Goal: Task Accomplishment & Management: Use online tool/utility

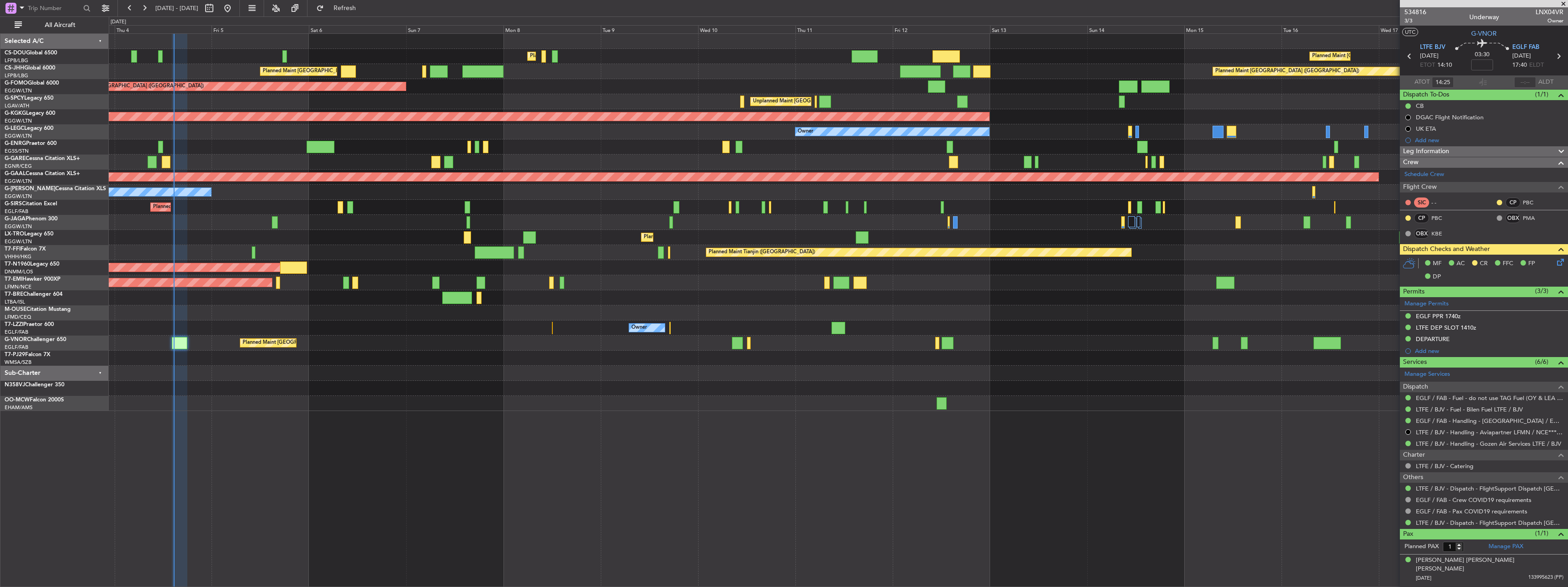
click at [772, 358] on div "Planned Maint [GEOGRAPHIC_DATA] ([GEOGRAPHIC_DATA]) Planned Maint [GEOGRAPHIC_D…" at bounding box center [838, 222] width 1459 height 377
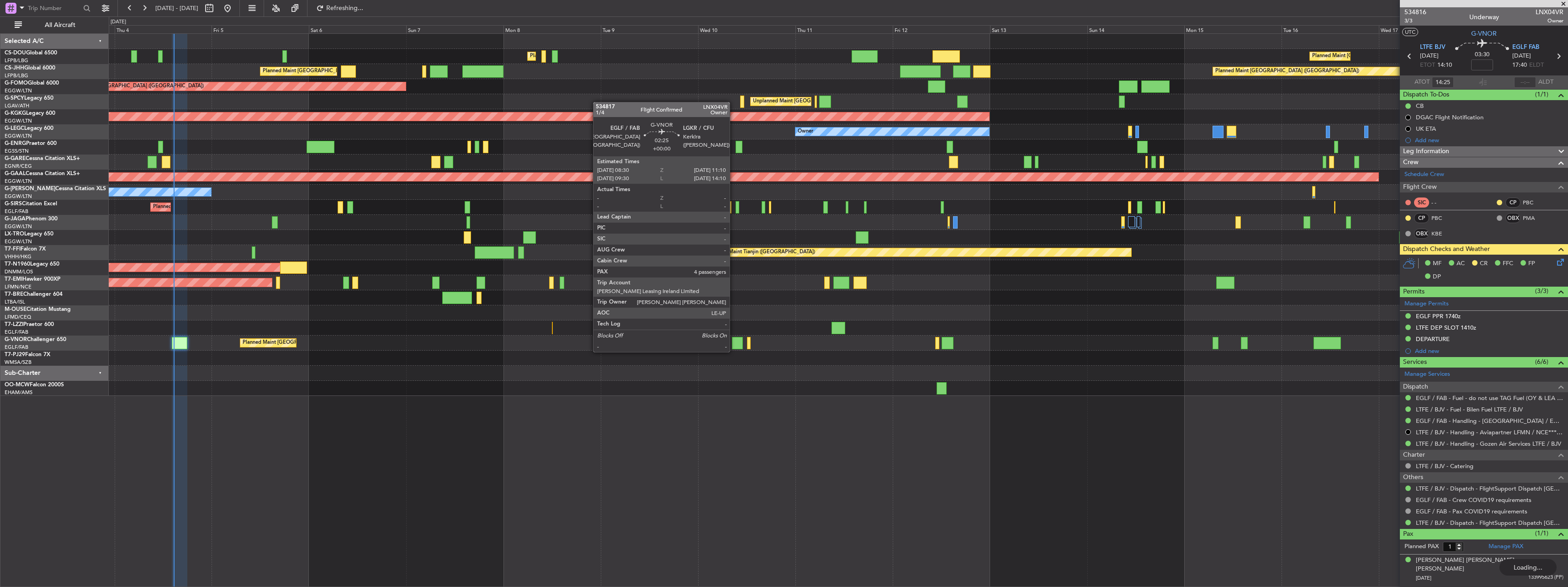
click at [733, 343] on div at bounding box center [737, 343] width 11 height 12
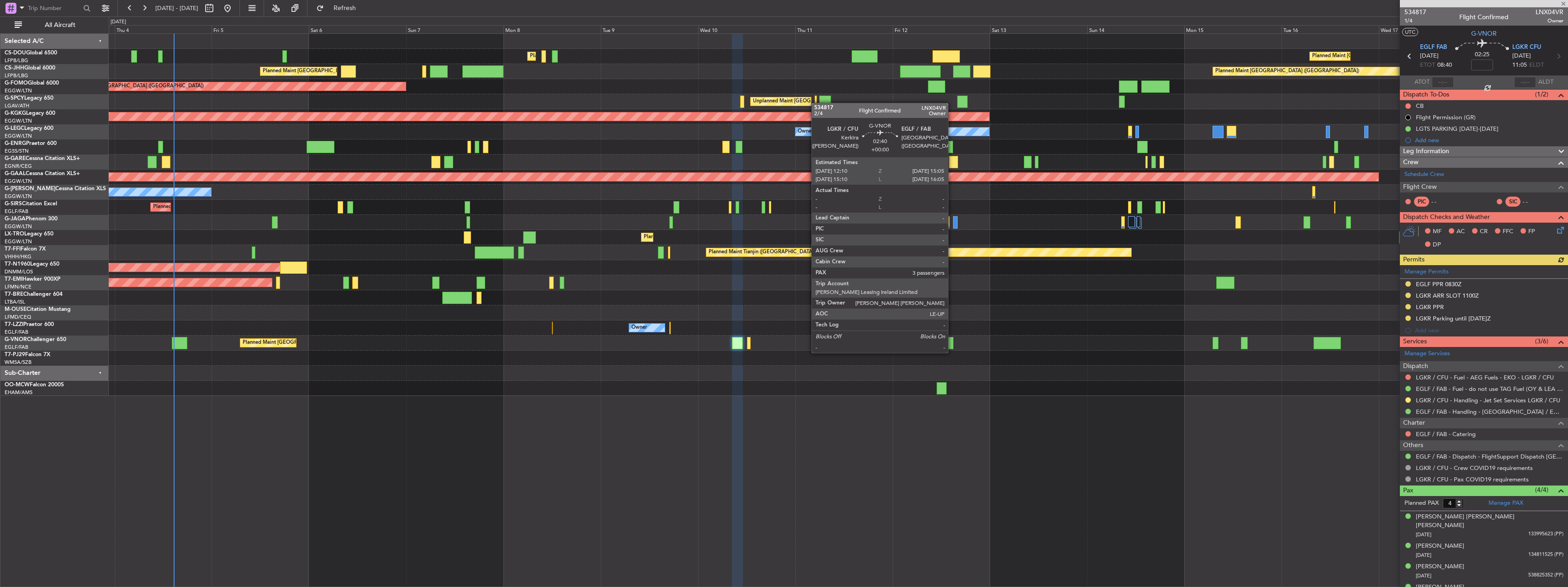
click at [952, 343] on div at bounding box center [948, 343] width 12 height 12
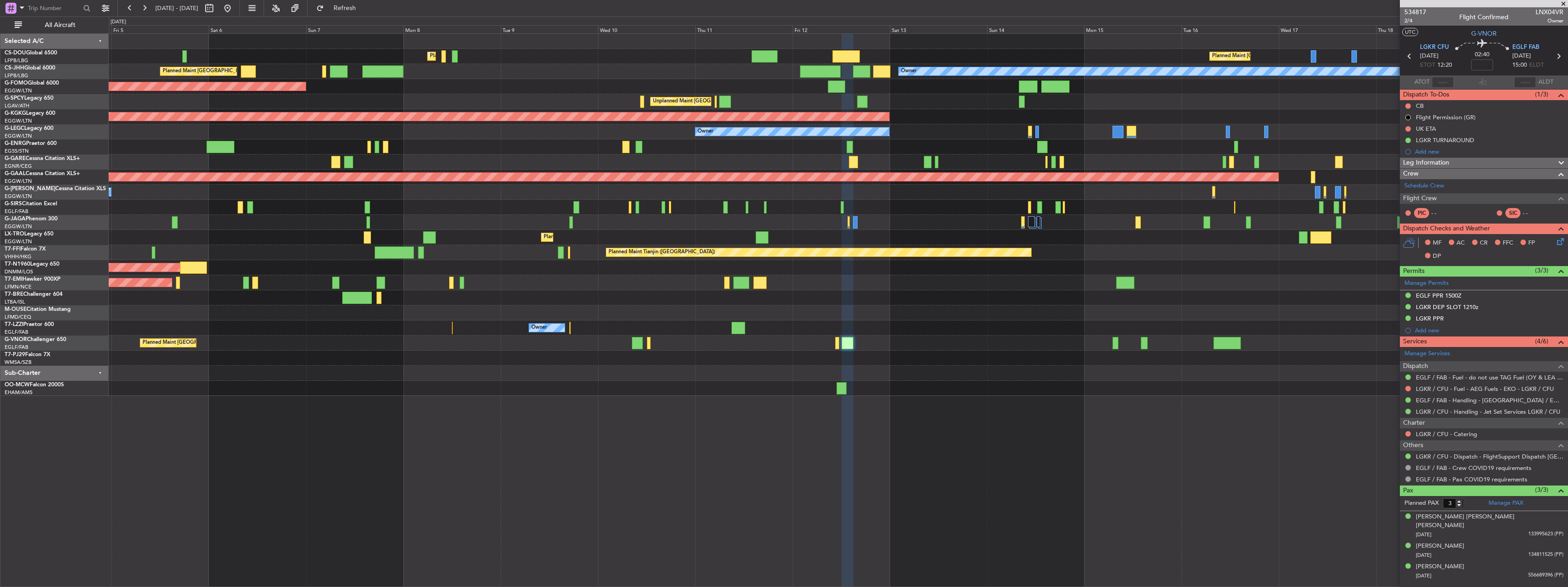
click at [998, 376] on div "Planned Maint [GEOGRAPHIC_DATA] ([GEOGRAPHIC_DATA]) Planned Maint [GEOGRAPHIC_D…" at bounding box center [838, 215] width 1459 height 362
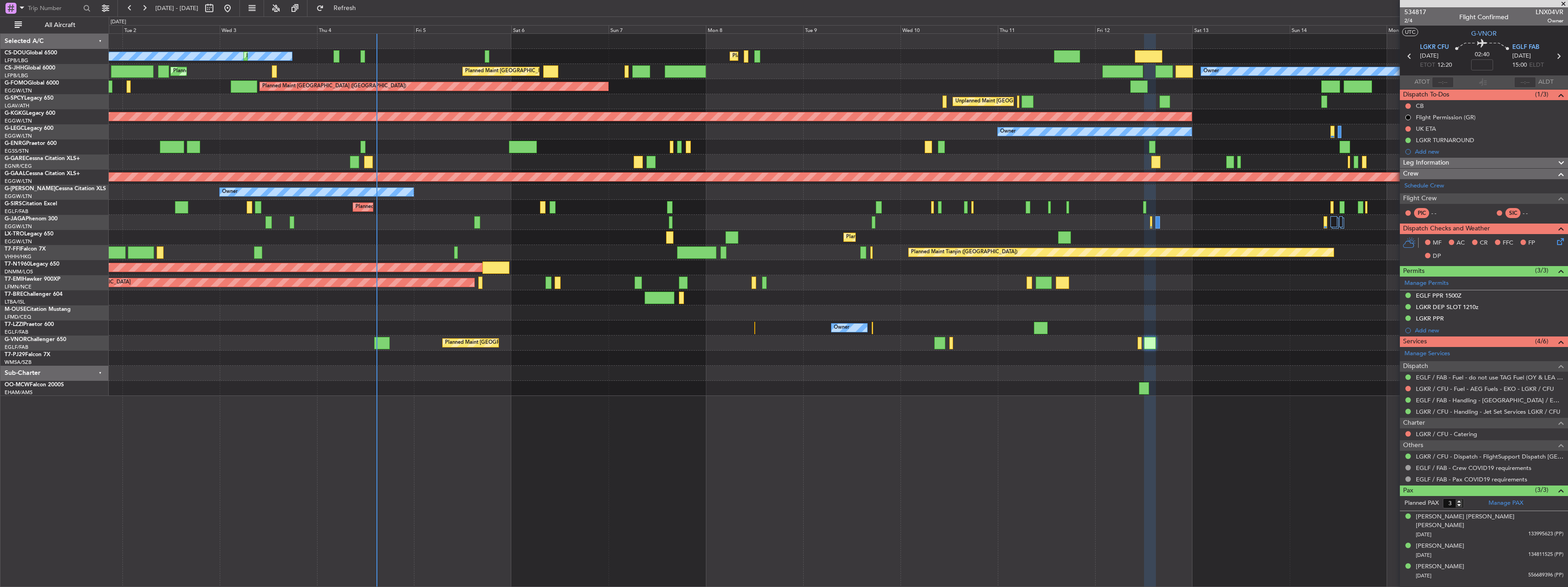
click at [949, 290] on div "Planned Maint [GEOGRAPHIC_DATA] ([GEOGRAPHIC_DATA]) Planned Maint [GEOGRAPHIC_D…" at bounding box center [838, 215] width 1459 height 362
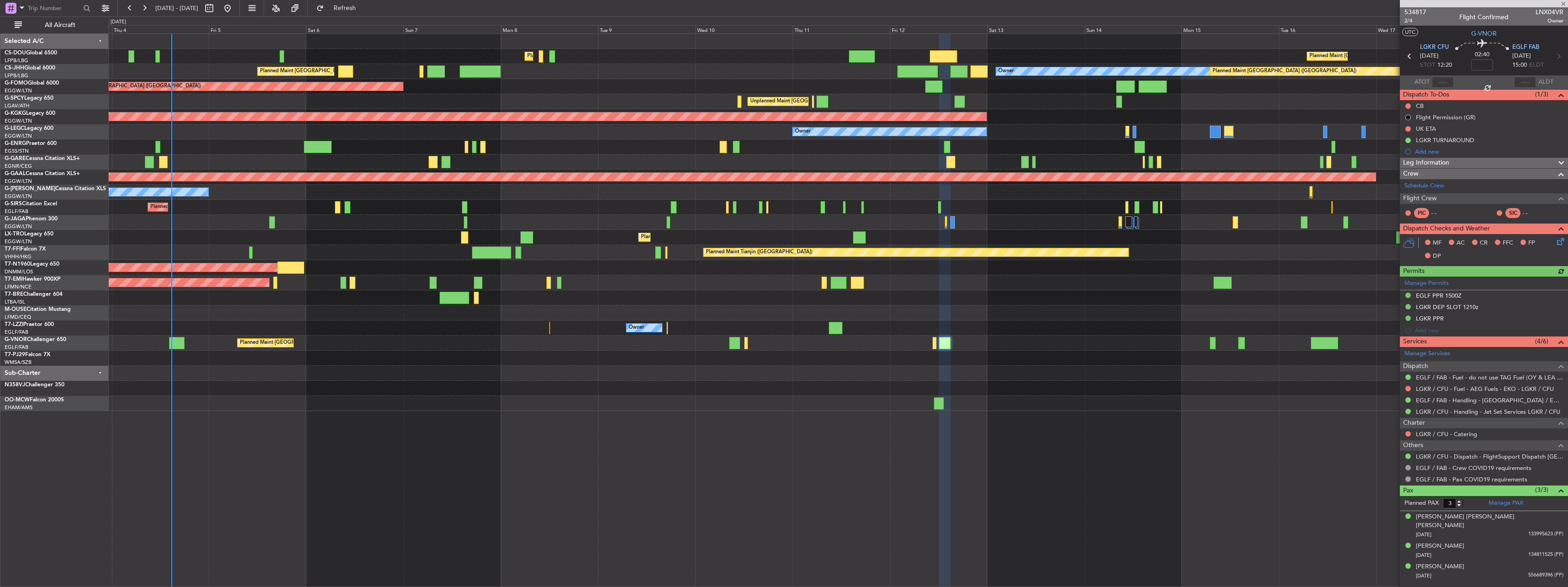
click at [650, 258] on div "Planned Maint [GEOGRAPHIC_DATA] ([GEOGRAPHIC_DATA]) Planned Maint [GEOGRAPHIC_D…" at bounding box center [838, 222] width 1459 height 377
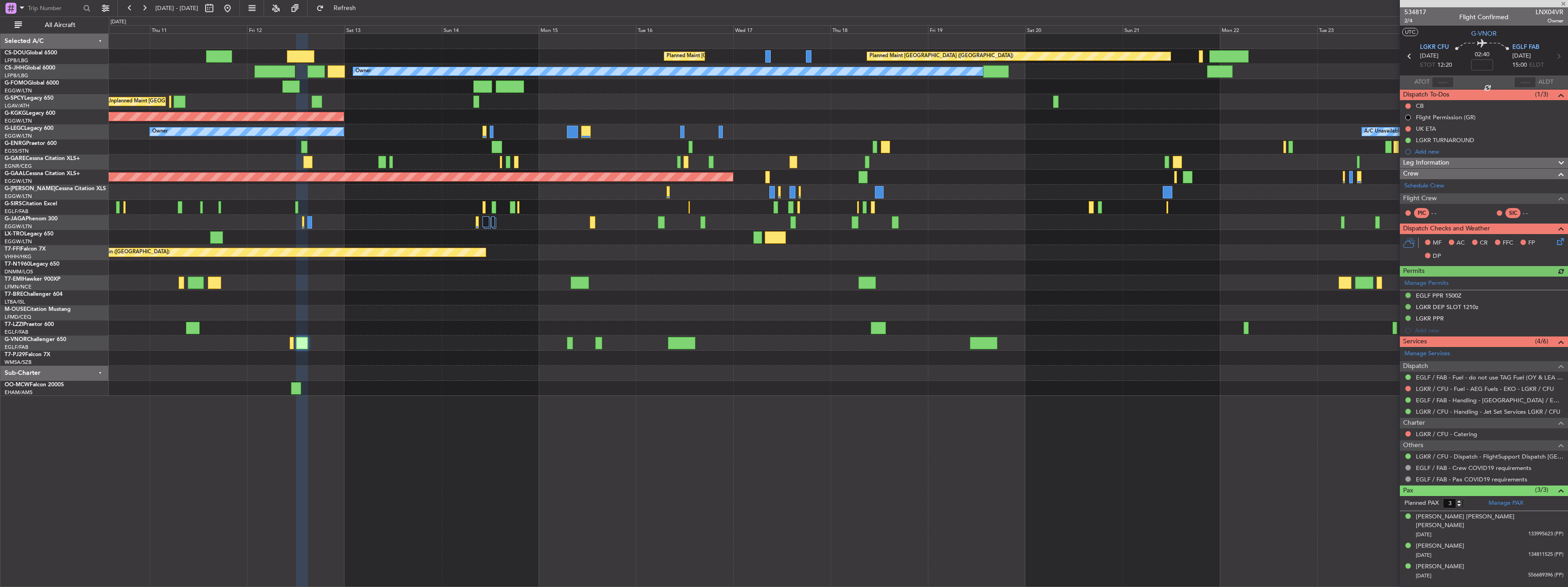
click at [604, 262] on div "Planned Maint [GEOGRAPHIC_DATA] ([GEOGRAPHIC_DATA]) Planned Maint [GEOGRAPHIC_D…" at bounding box center [838, 215] width 1459 height 362
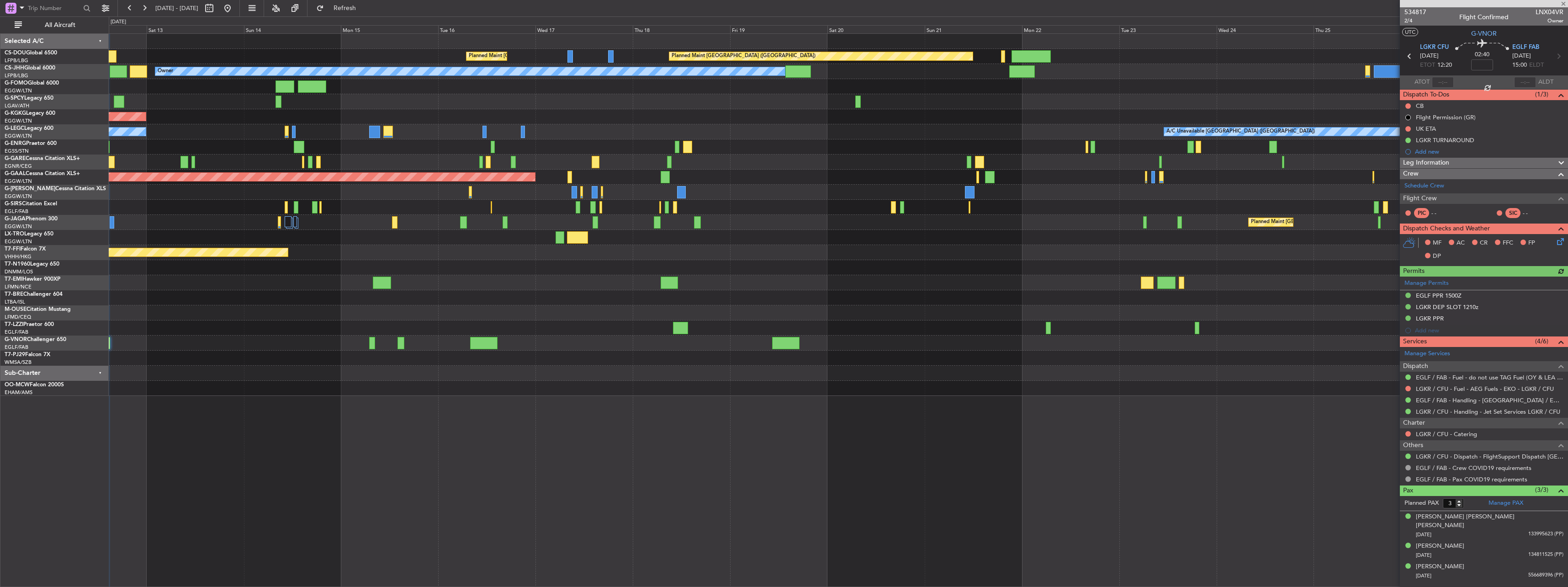
click at [772, 241] on div "Planned Maint [GEOGRAPHIC_DATA] ([GEOGRAPHIC_DATA]) Planned Maint [GEOGRAPHIC_D…" at bounding box center [838, 215] width 1459 height 362
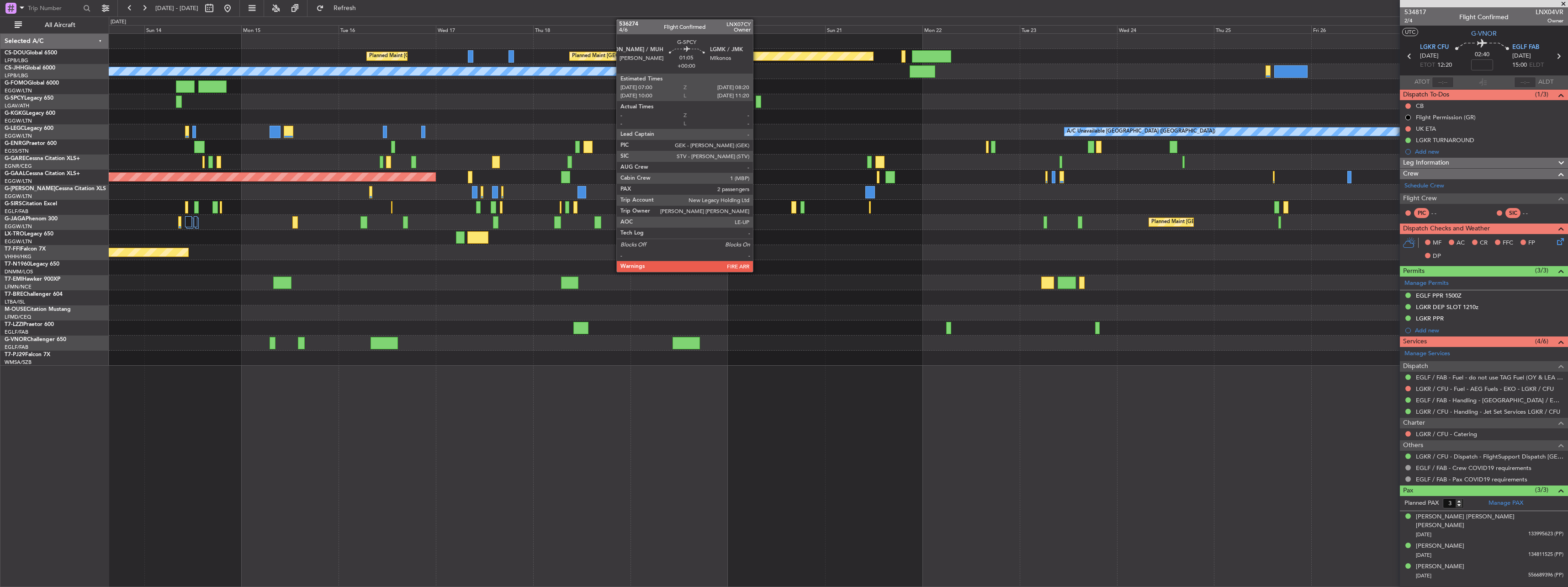
click at [757, 98] on div at bounding box center [758, 102] width 5 height 12
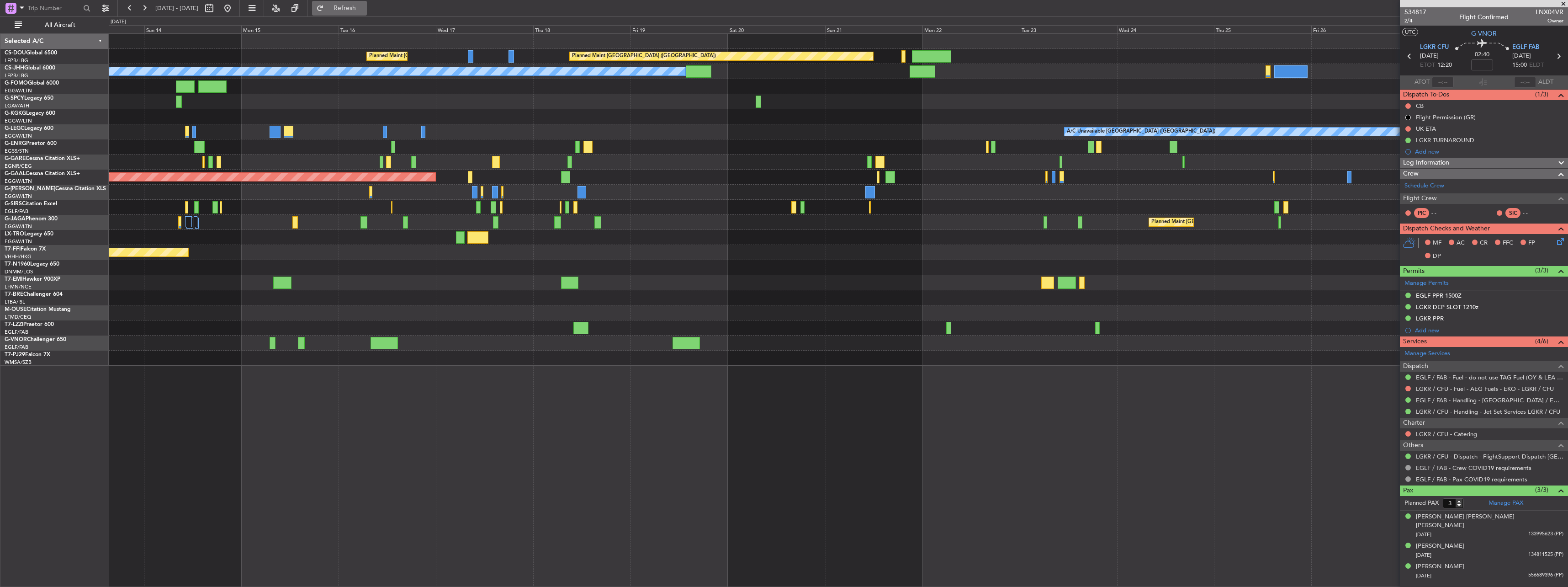
click at [367, 13] on button "Refresh" at bounding box center [340, 9] width 55 height 15
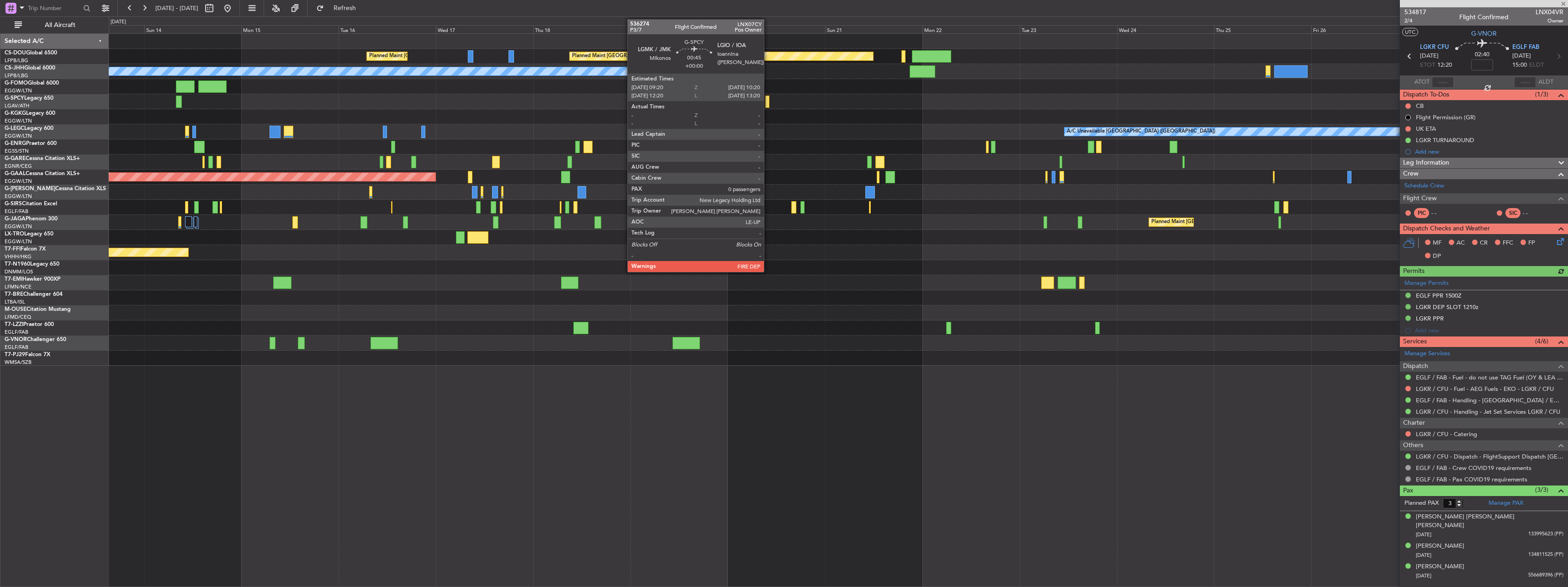
click at [768, 98] on div at bounding box center [767, 102] width 4 height 12
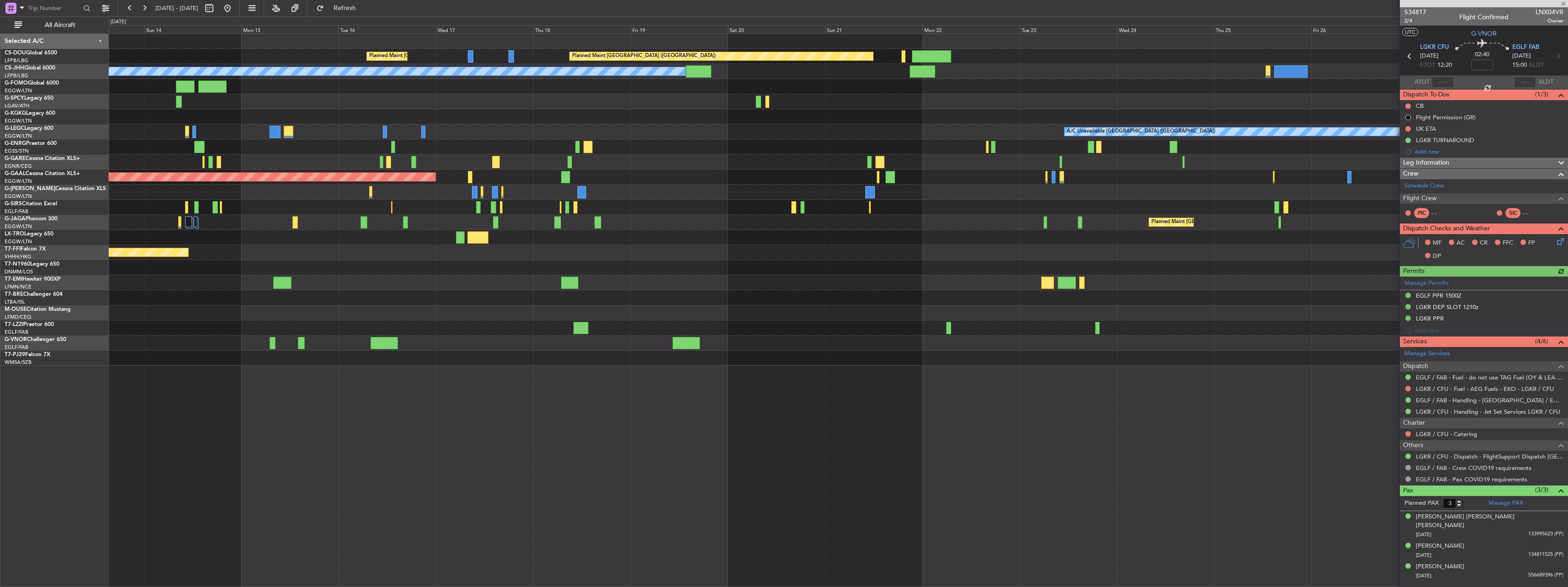
type input "0"
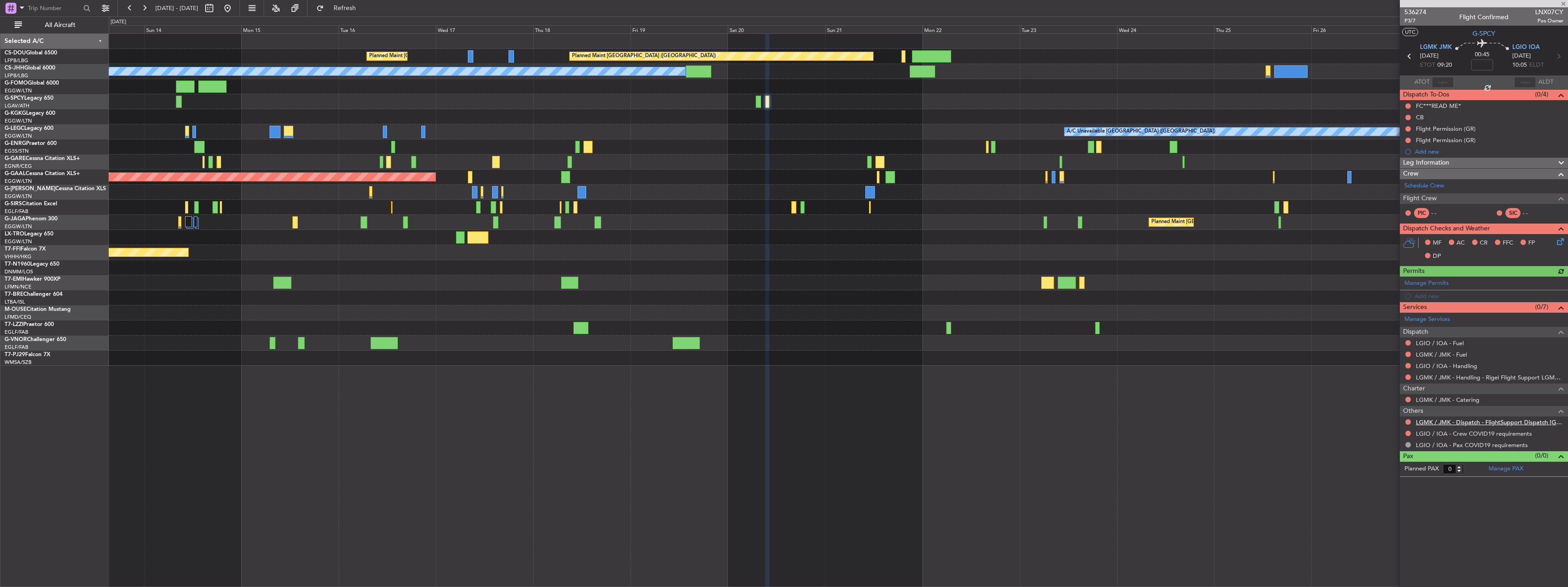
click at [1464, 422] on link "LGMK / JMK - Dispatch - FlightSupport Dispatch [GEOGRAPHIC_DATA]" at bounding box center [1489, 422] width 147 height 8
click at [1443, 363] on link "LGIO / IOA - Handling" at bounding box center [1446, 365] width 61 height 8
click at [1434, 353] on link "LGMK / JMK - Fuel" at bounding box center [1441, 354] width 51 height 8
click at [1437, 343] on link "LGIO / IOA - Fuel" at bounding box center [1440, 343] width 48 height 8
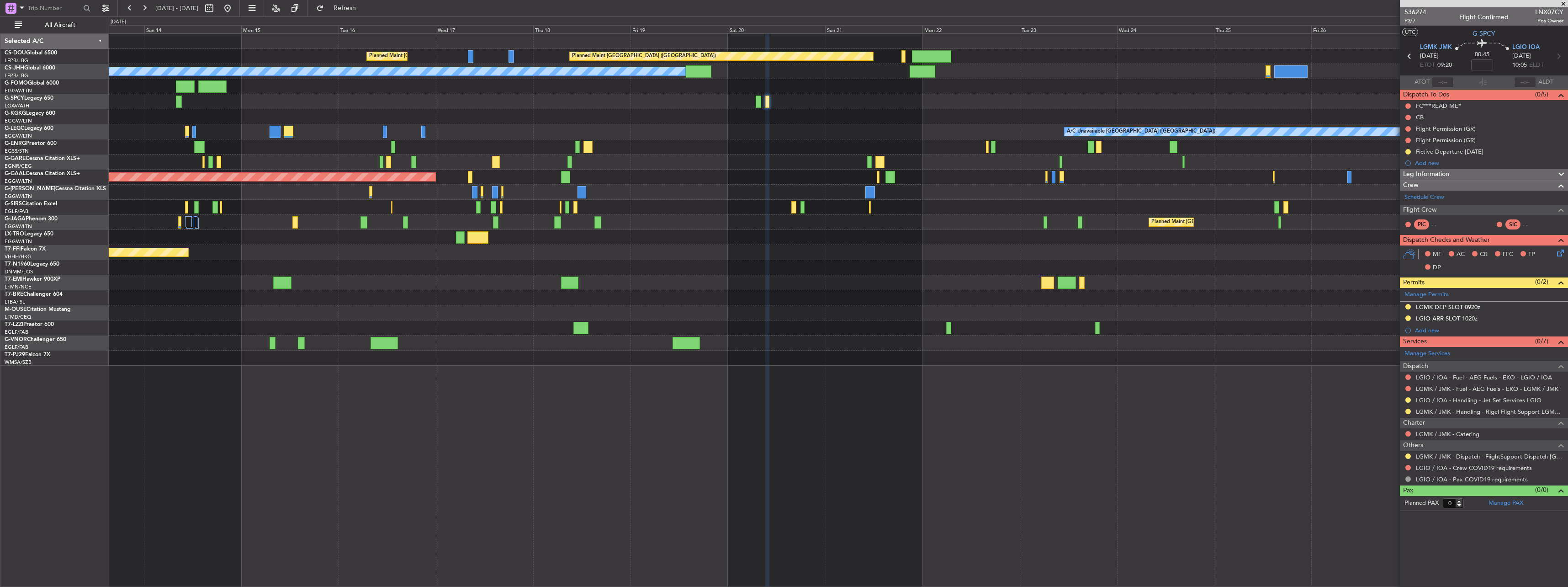
click at [1562, 4] on span at bounding box center [1563, 4] width 9 height 9
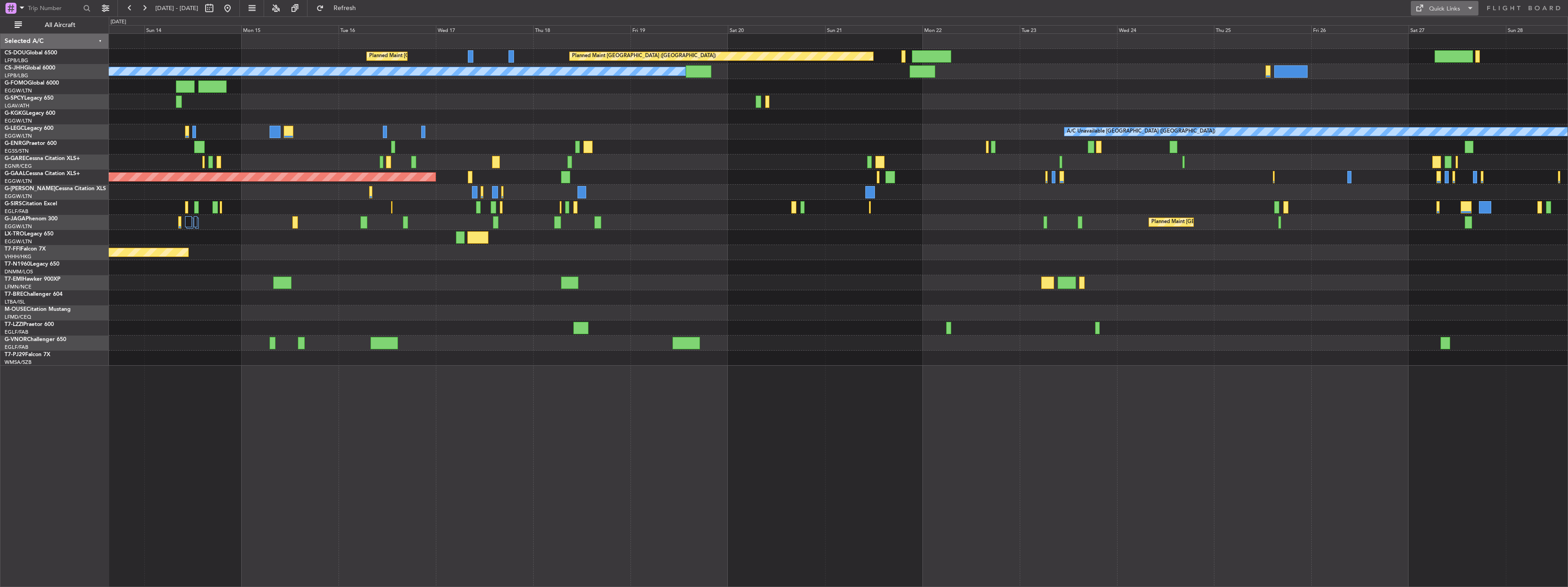
click at [1418, 11] on span at bounding box center [1419, 9] width 11 height 11
click at [1458, 31] on button "Trip Builder" at bounding box center [1445, 30] width 69 height 22
click at [143, 10] on button at bounding box center [144, 9] width 15 height 15
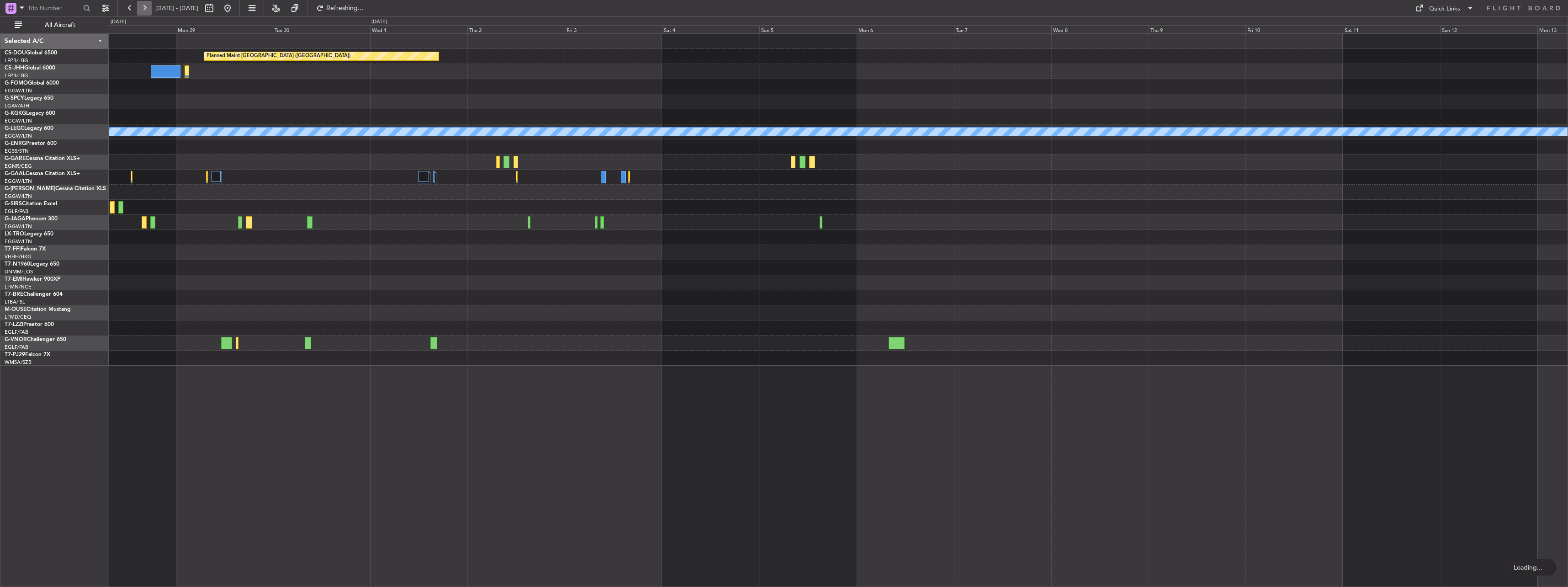
click at [145, 10] on button at bounding box center [144, 9] width 15 height 15
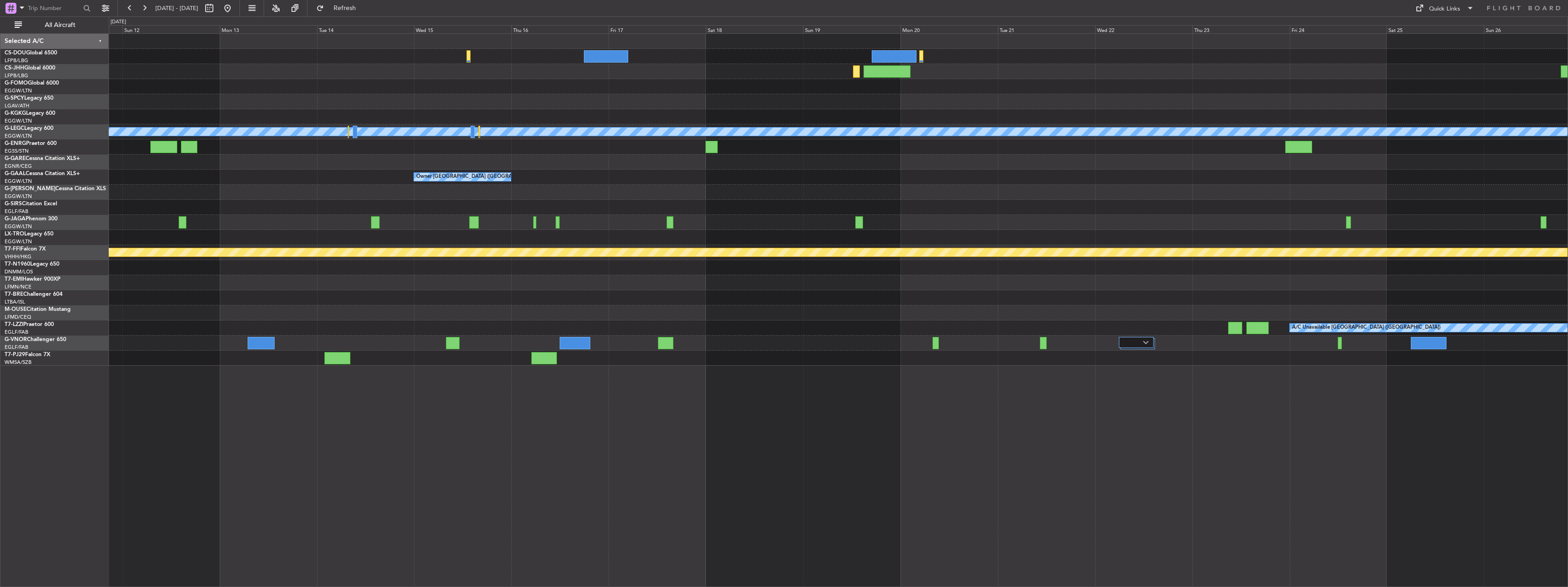
click at [409, 193] on div "A/C Unavailable [GEOGRAPHIC_DATA] ([GEOGRAPHIC_DATA]) Owner [GEOGRAPHIC_DATA] (…" at bounding box center [838, 200] width 1459 height 332
